Goal: Ask a question

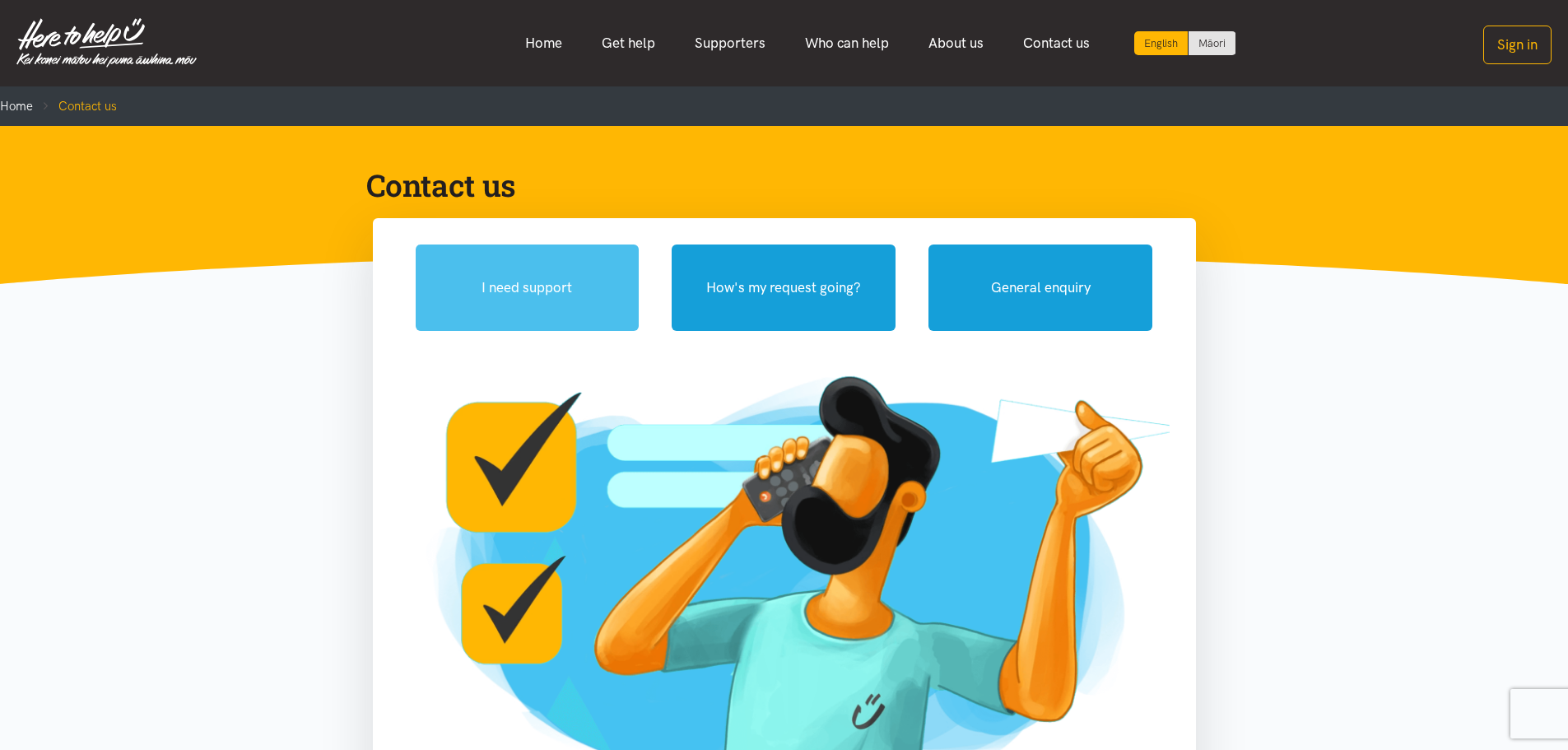
click at [563, 289] on button "I need support" at bounding box center [527, 287] width 224 height 86
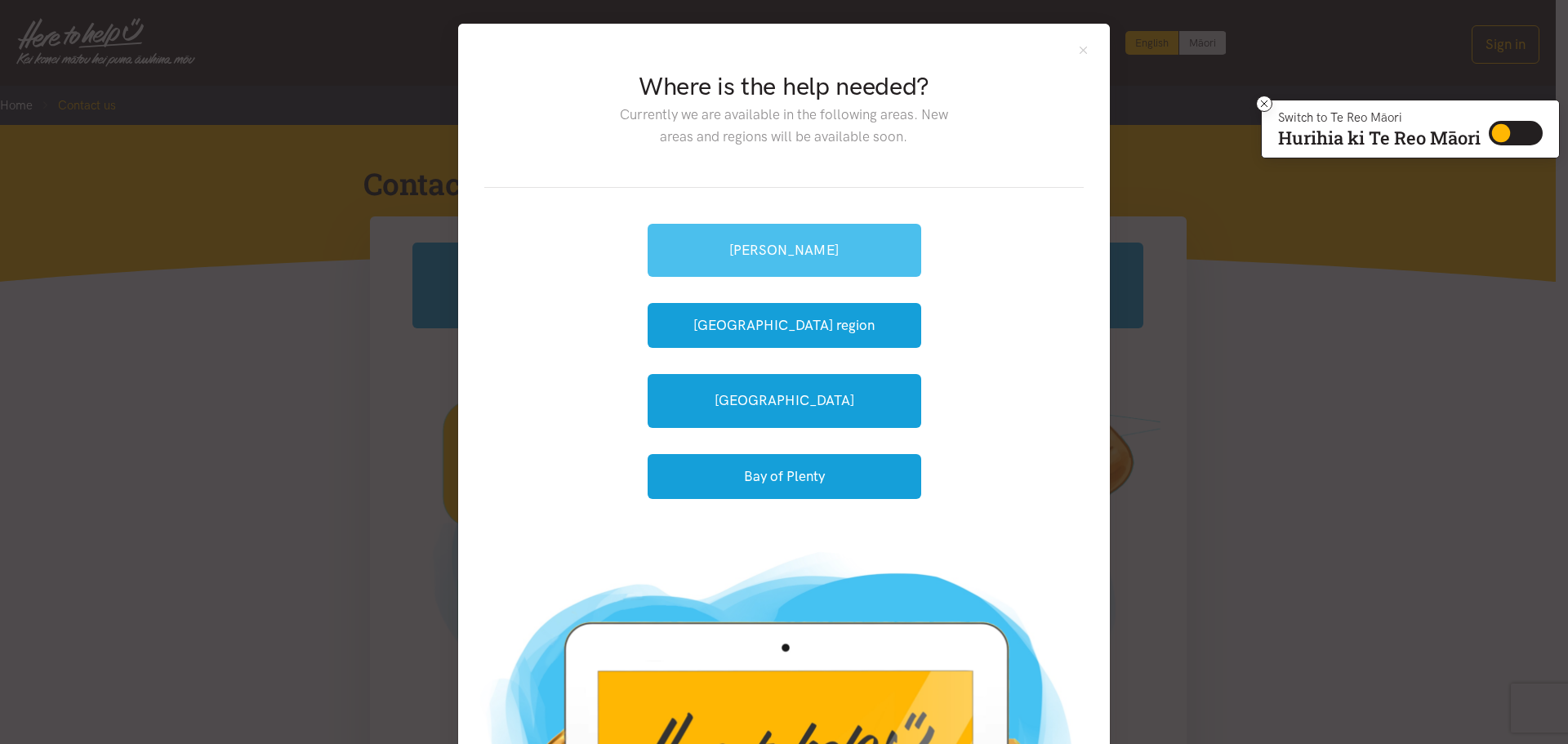
click at [784, 256] on link "[PERSON_NAME]" at bounding box center [784, 250] width 274 height 53
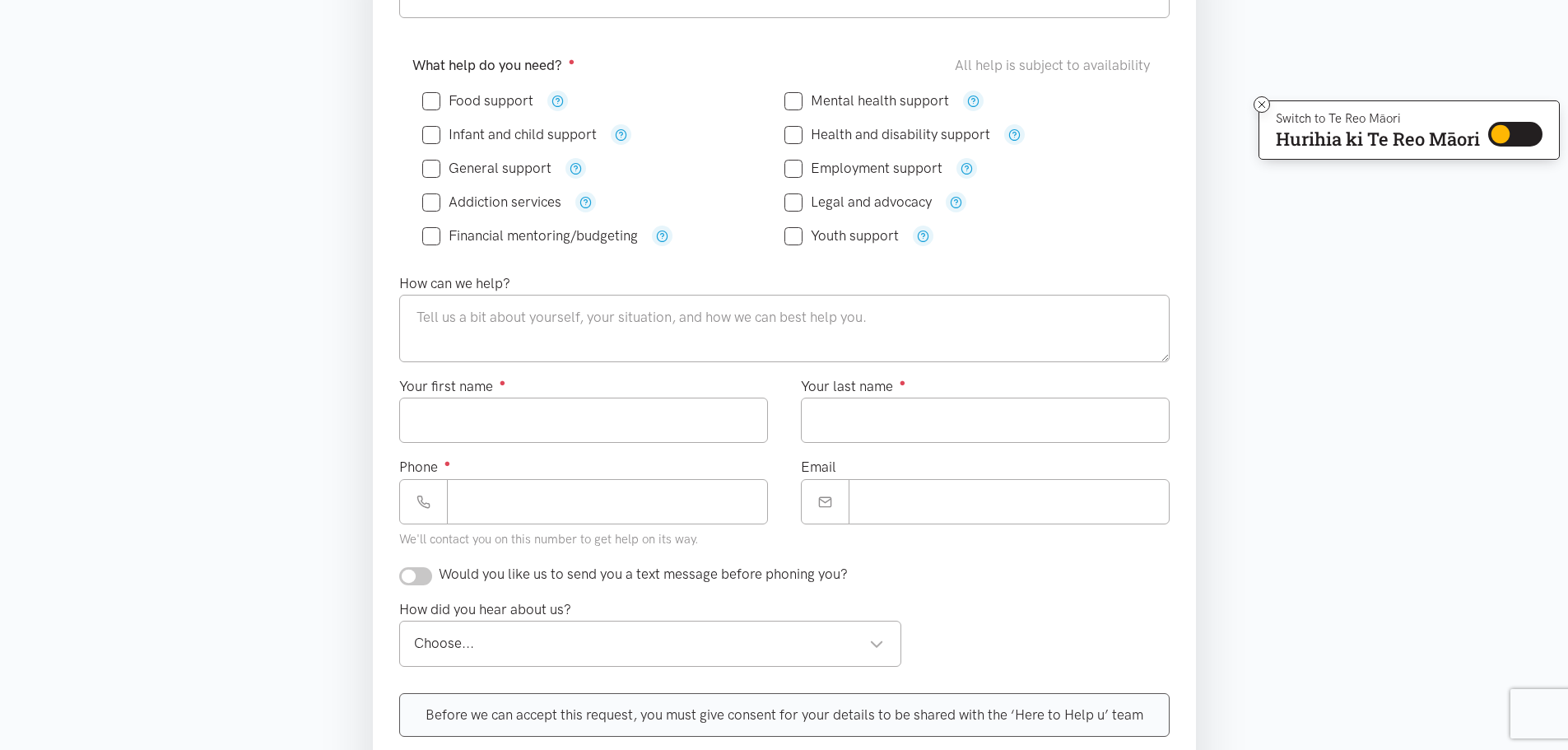
scroll to position [231, 0]
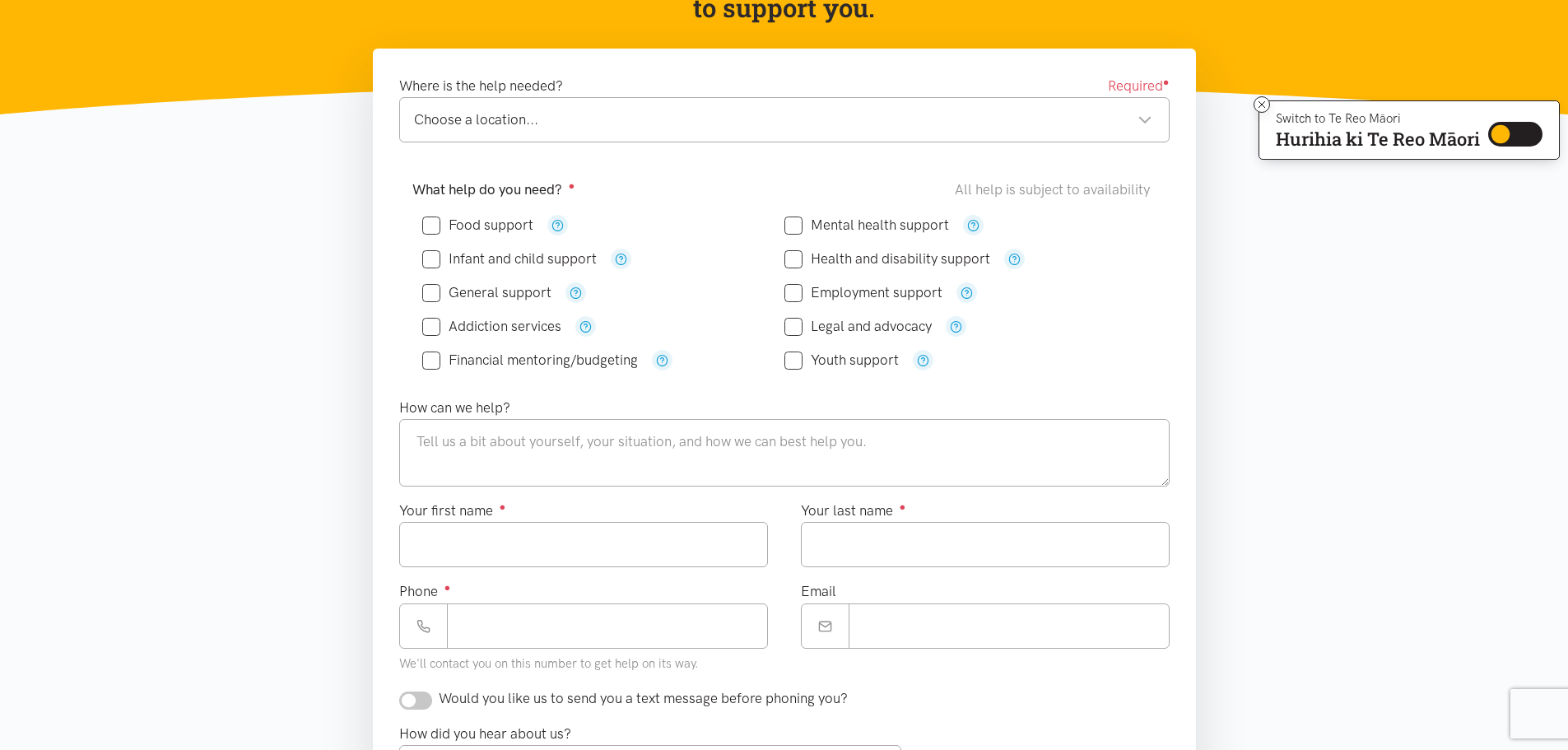
click at [1139, 113] on div "Choose a location..." at bounding box center [783, 120] width 738 height 22
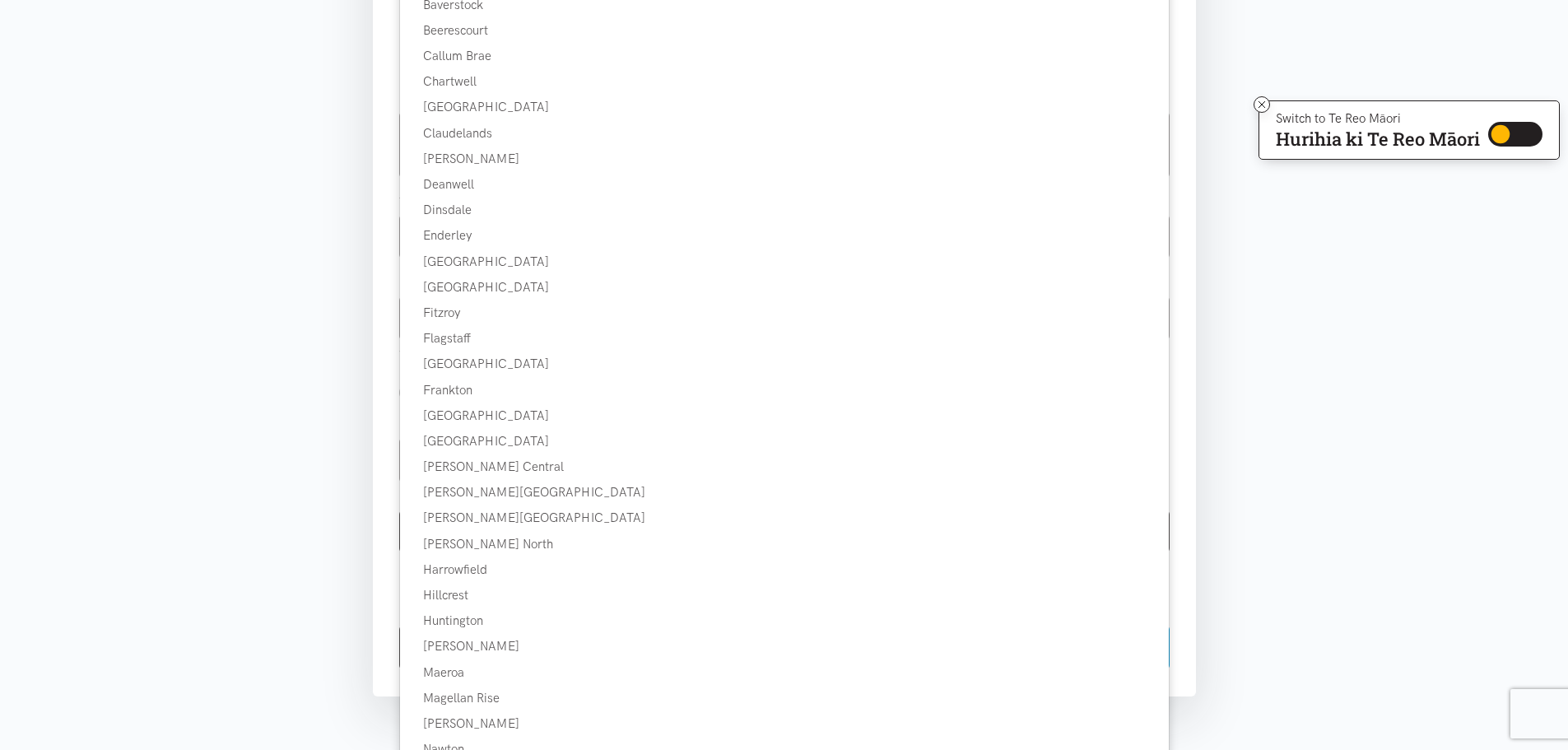
scroll to position [0, 0]
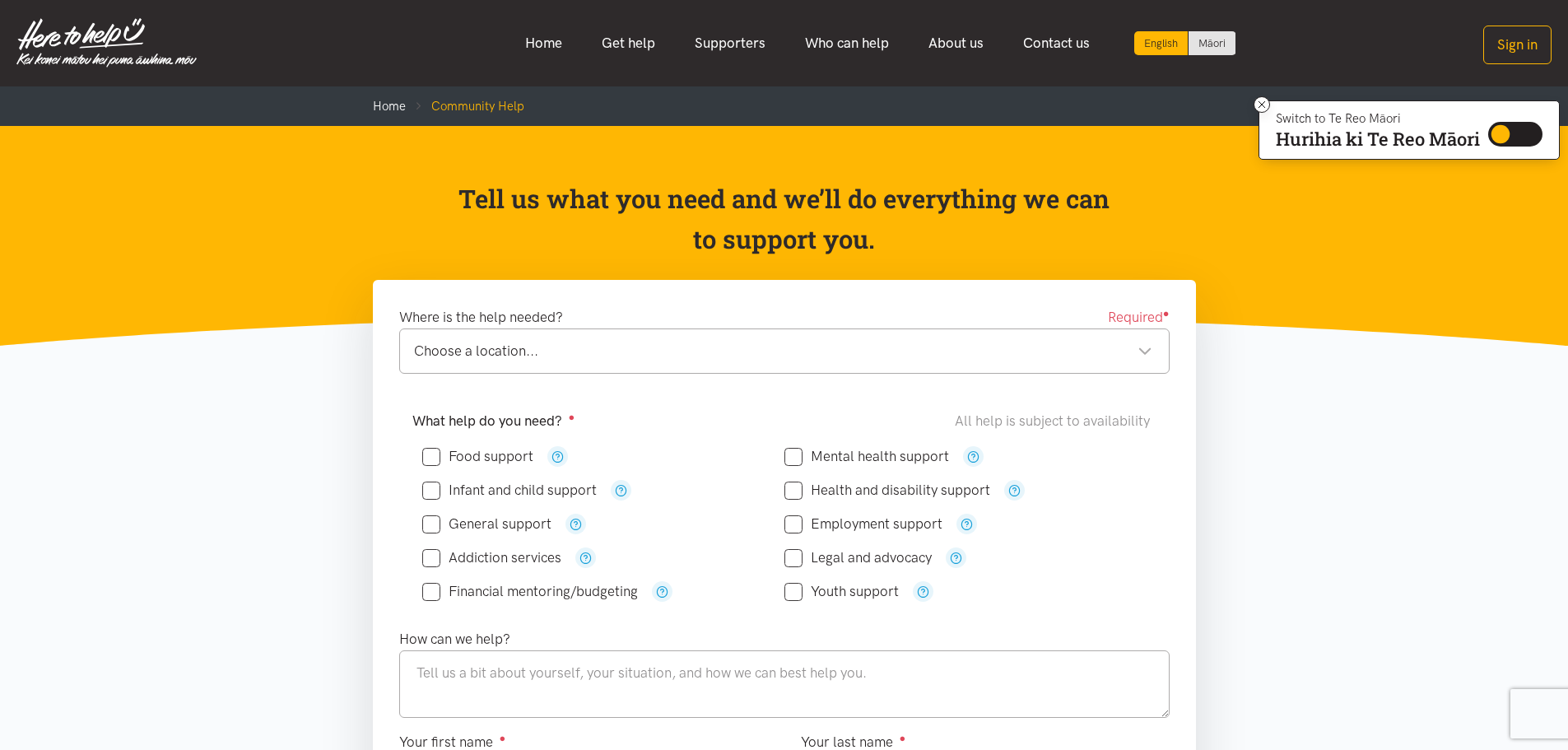
click at [958, 136] on header "Tell us what you need and we’ll do everything we can to support you." at bounding box center [784, 236] width 1568 height 220
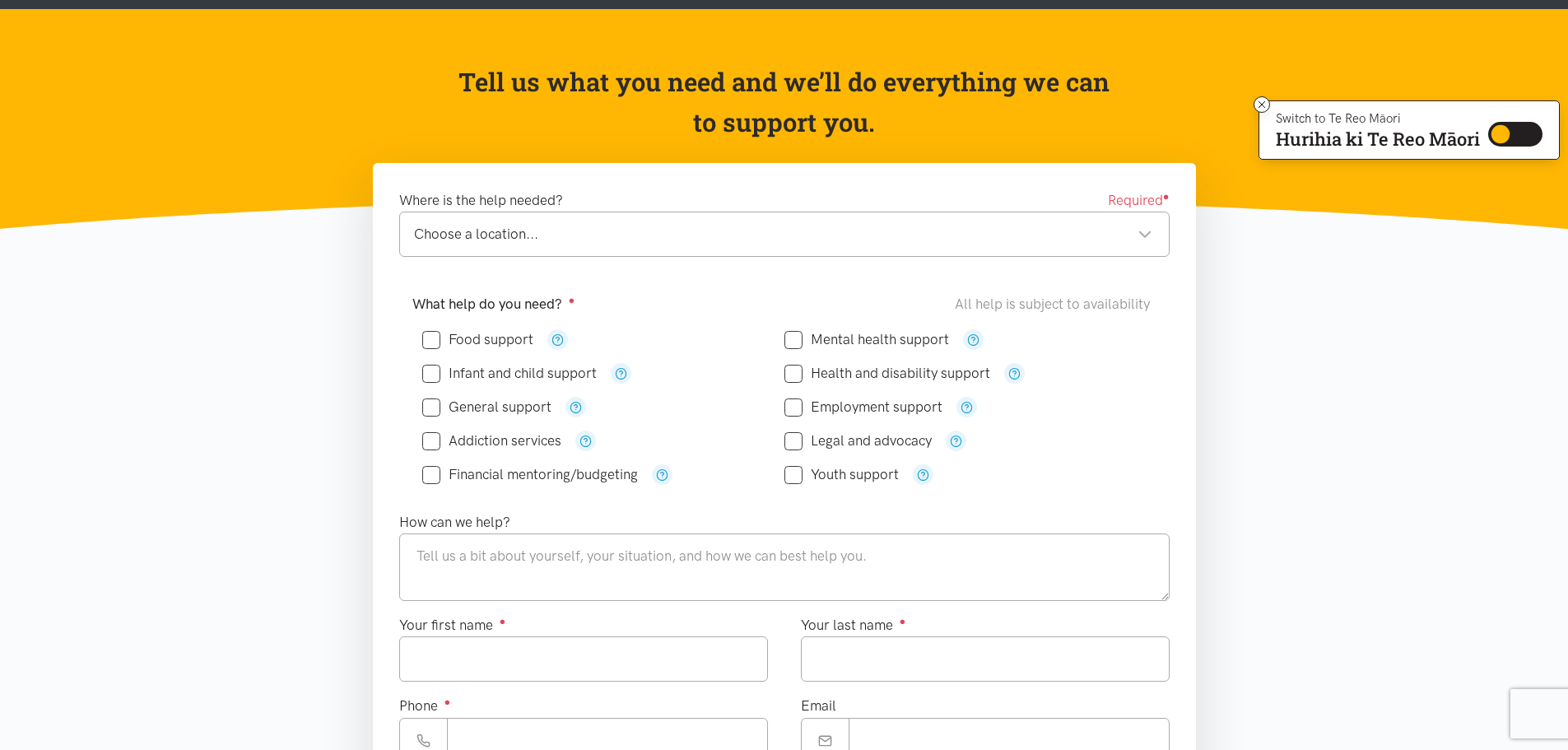
scroll to position [115, 0]
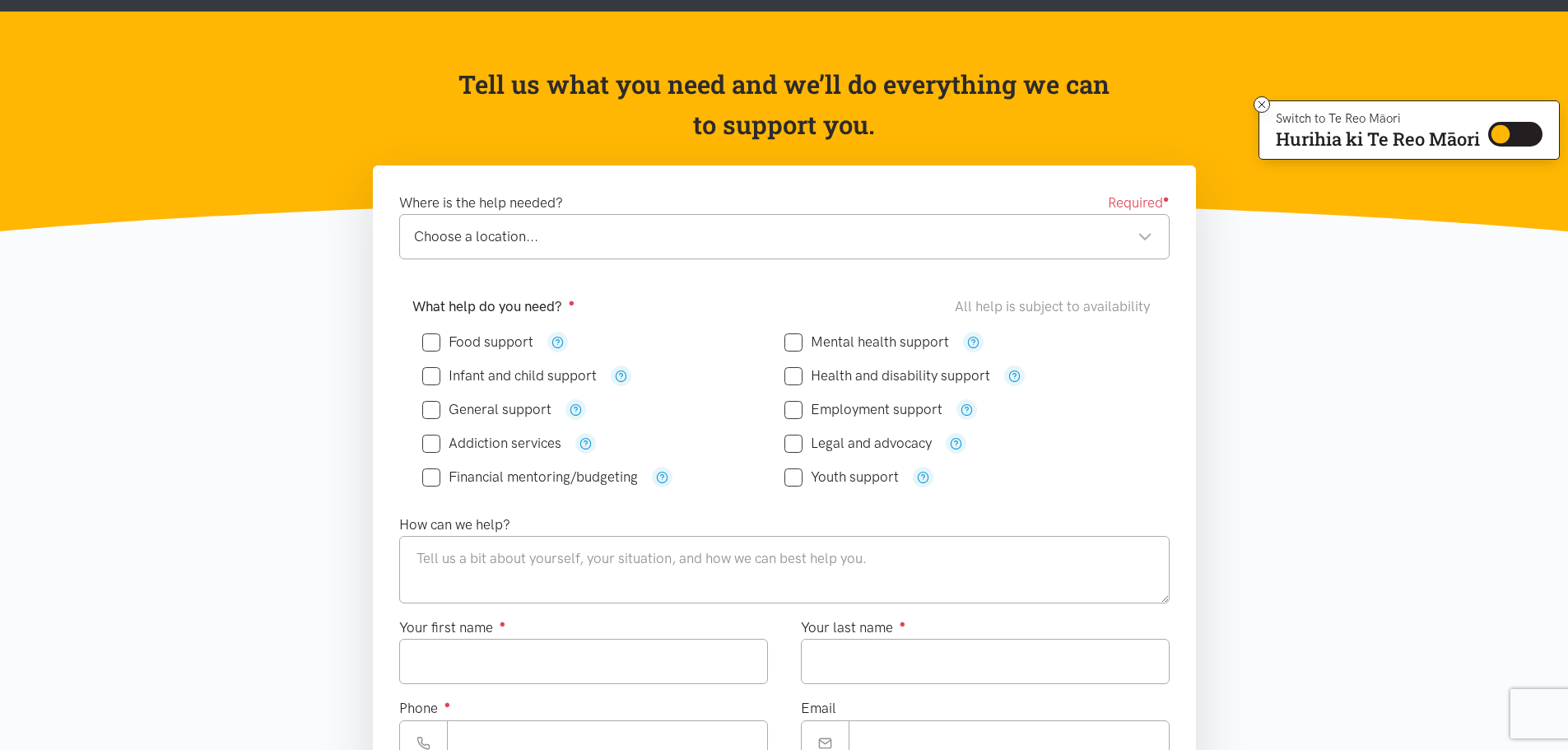
click at [1152, 238] on div "Choose a location... Choose a location..." at bounding box center [785, 237] width 771 height 46
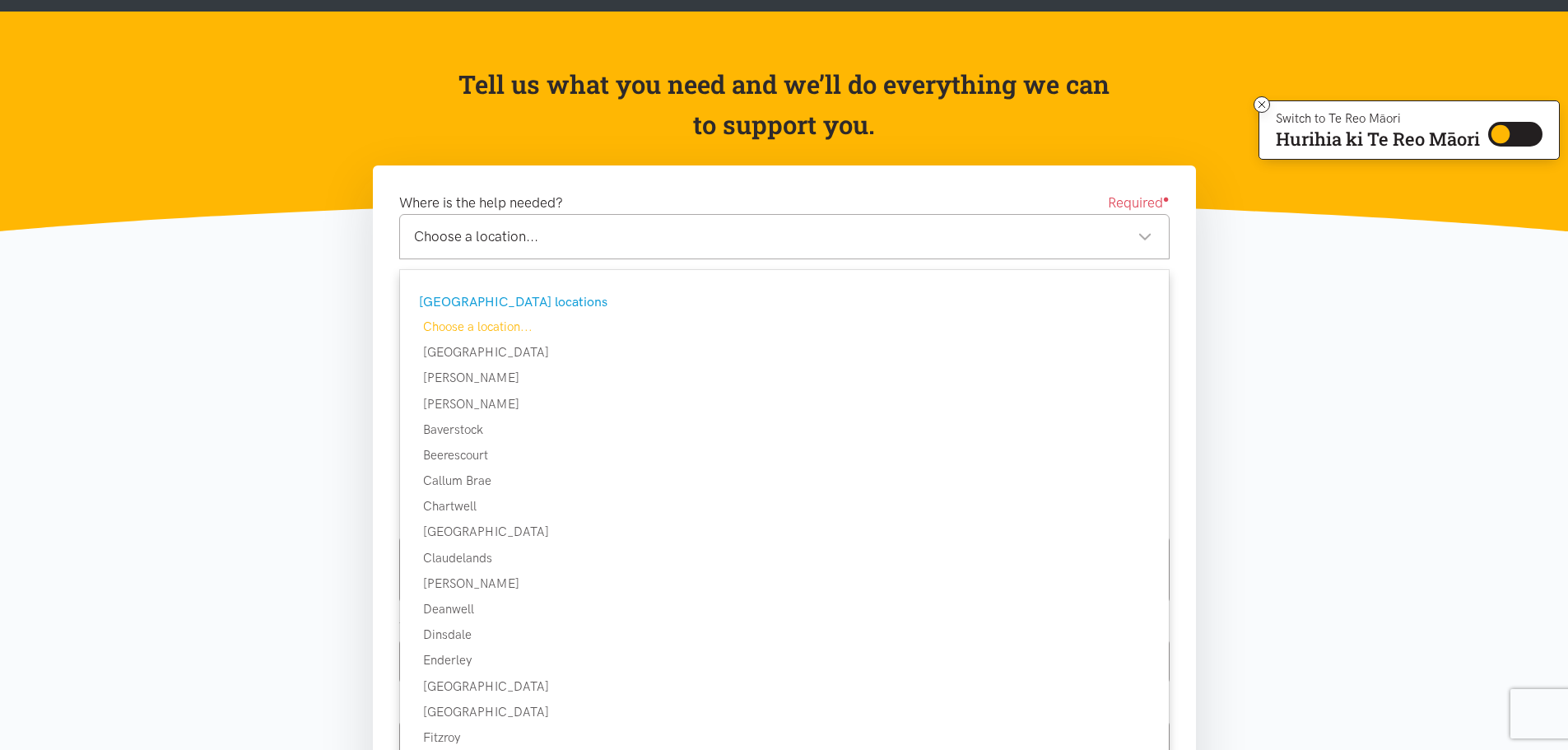
click at [586, 228] on div "Choose a location..." at bounding box center [783, 237] width 738 height 22
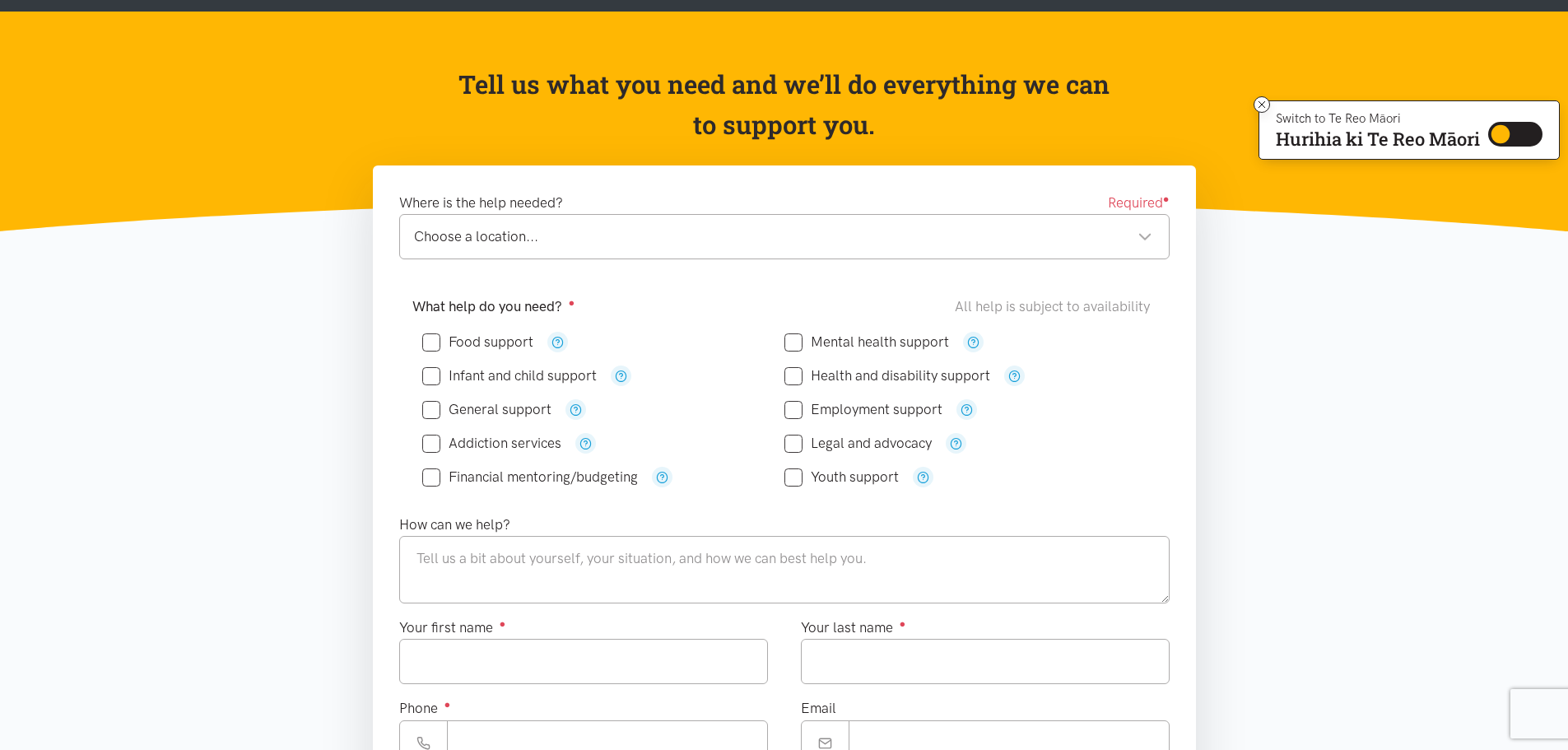
click at [590, 231] on div "Choose a location..." at bounding box center [783, 237] width 738 height 22
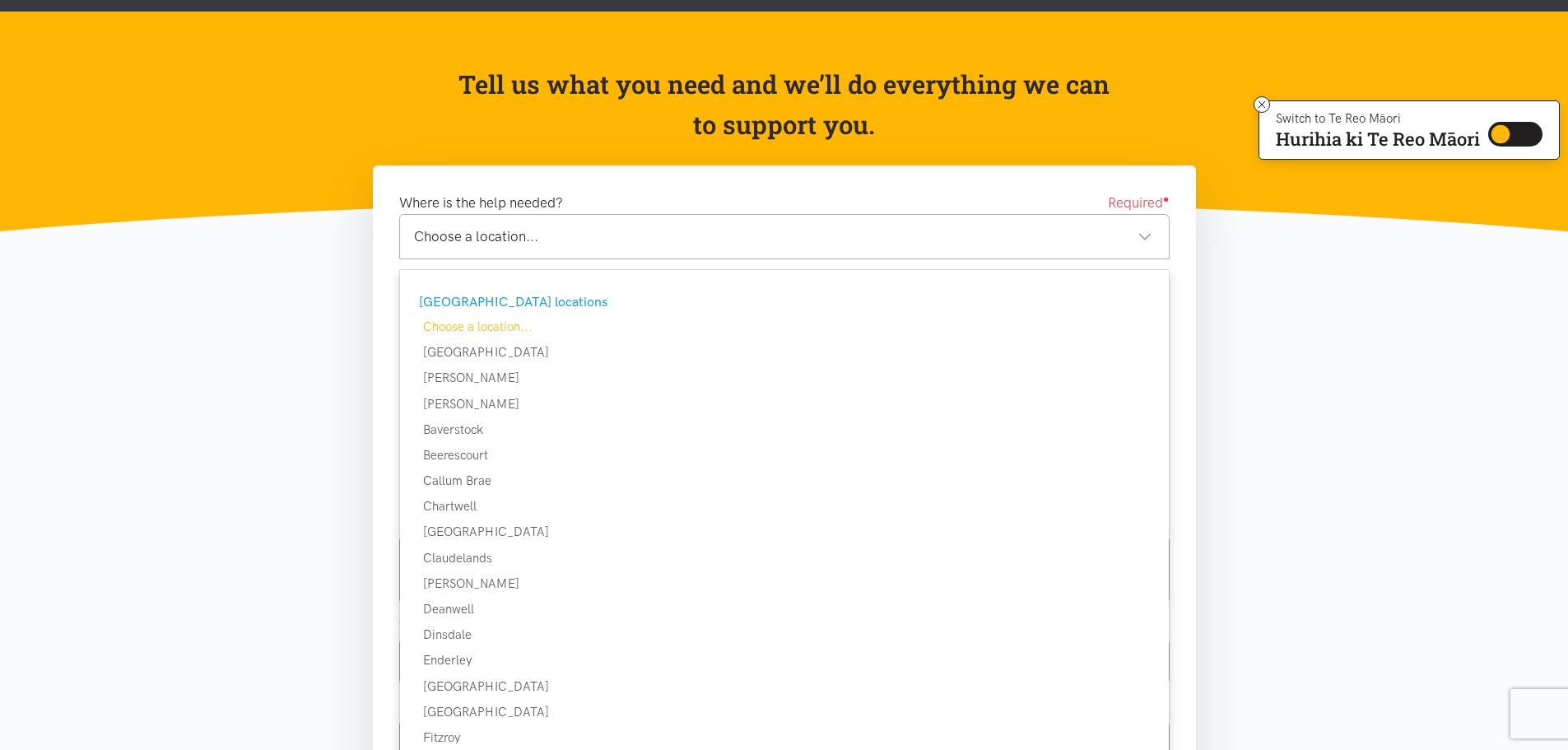
click at [519, 302] on div "[GEOGRAPHIC_DATA] locations" at bounding box center [782, 302] width 727 height 22
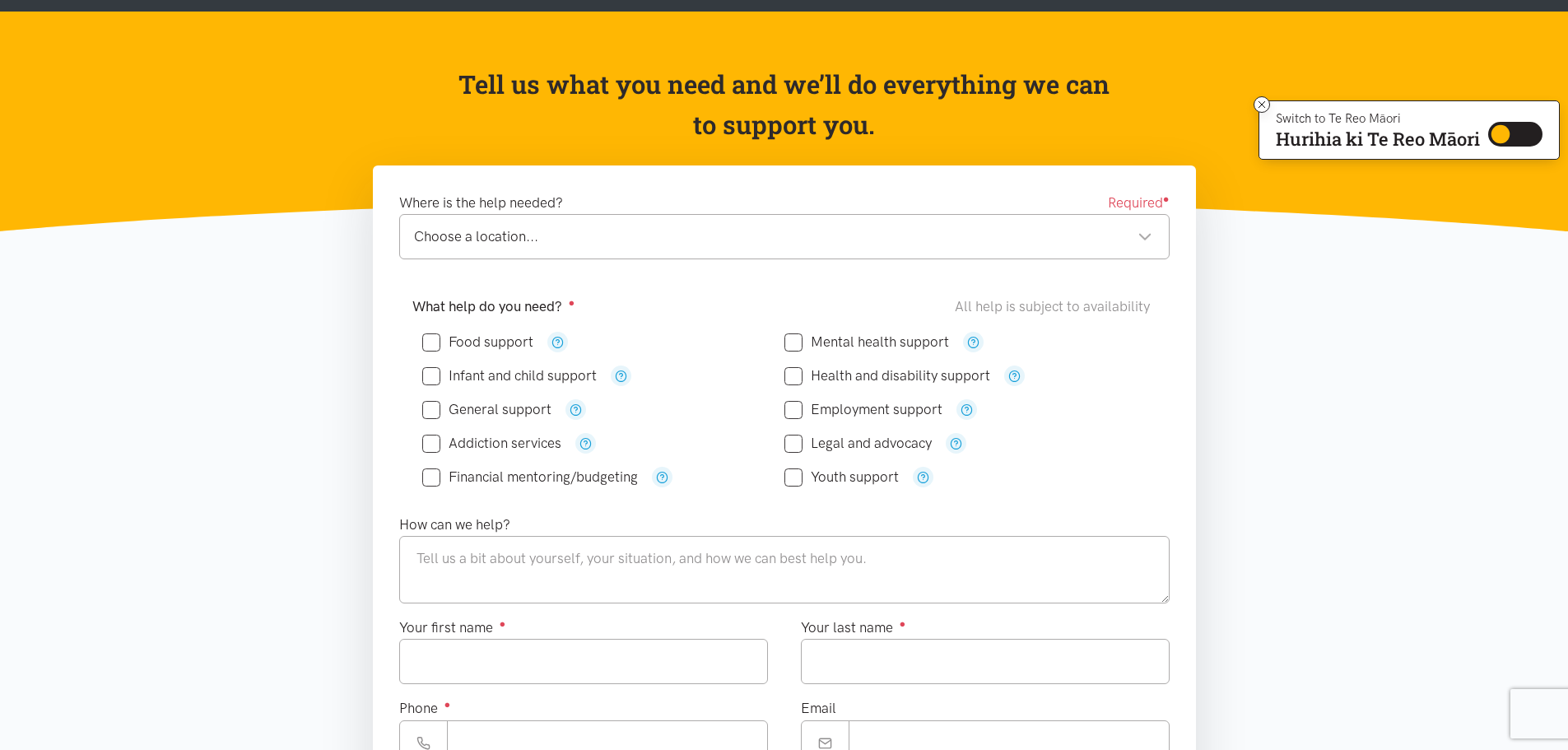
click at [514, 322] on form "Where is the help needed? Required ● Choose a location... Choose a location... …" at bounding box center [785, 643] width 771 height 903
click at [1149, 243] on div "Choose a location..." at bounding box center [783, 237] width 738 height 22
click at [461, 321] on form "Where is the help needed? Required ● Choose a location... Choose a location... …" at bounding box center [785, 643] width 771 height 903
click at [1150, 232] on div "Choose a location..." at bounding box center [783, 237] width 738 height 22
